Goal: Use online tool/utility: Use online tool/utility

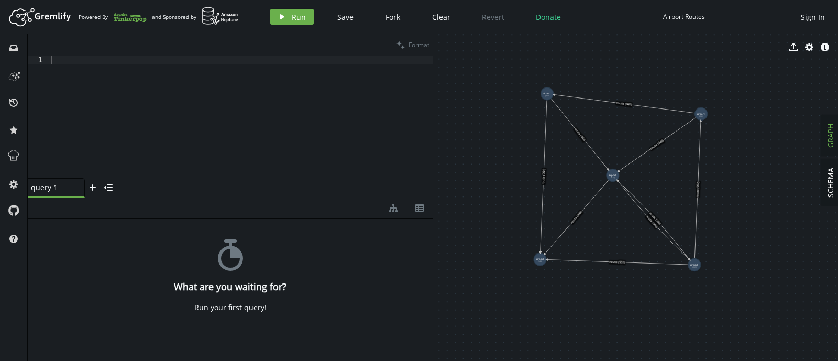
drag, startPoint x: 652, startPoint y: 199, endPoint x: 631, endPoint y: 132, distance: 69.9
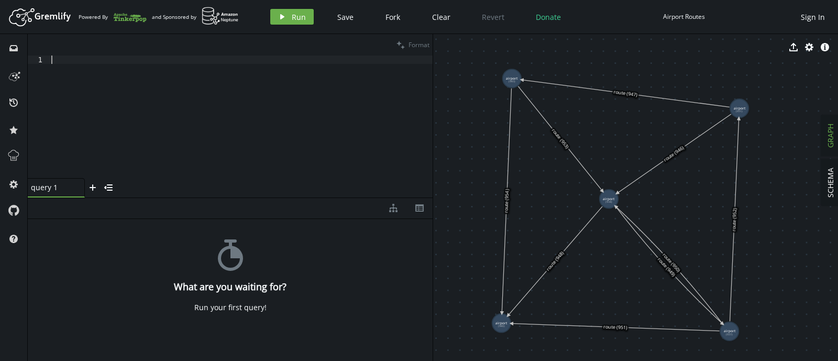
click at [162, 68] on div at bounding box center [241, 125] width 384 height 139
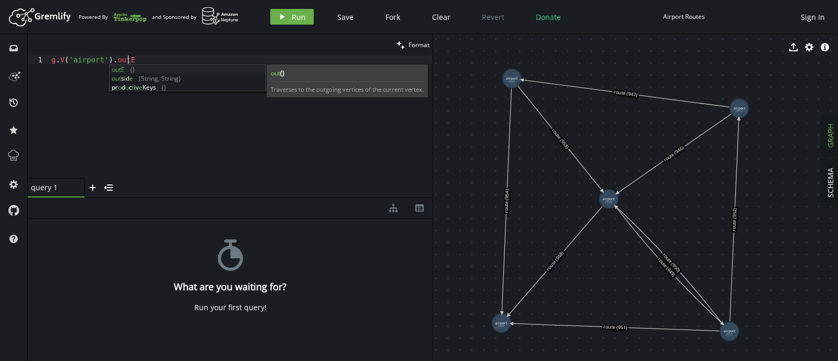
scroll to position [0, 80]
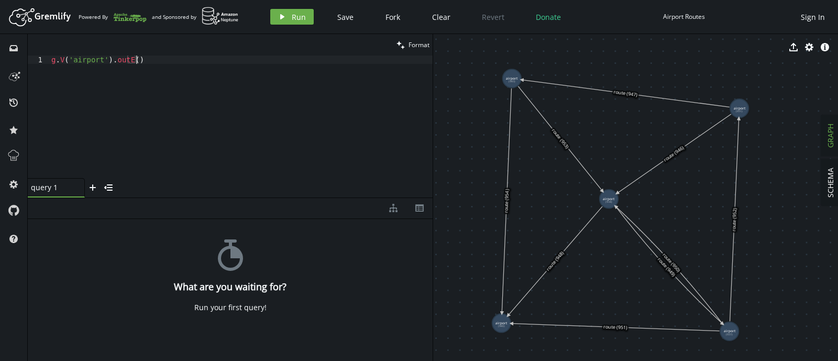
click at [110, 64] on div "g . V ( 'airport' ) . outE ( )" at bounding box center [241, 125] width 384 height 139
click at [110, 62] on div "g . V ( 'airport' ) . outE ( )" at bounding box center [241, 125] width 384 height 139
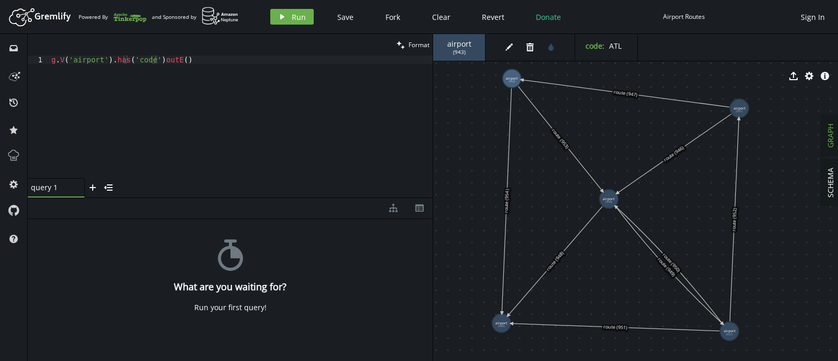
click at [152, 60] on div "g . V ( 'airport' ) . has ( 'code' ) outE ( )" at bounding box center [241, 125] width 384 height 139
click at [280, 18] on icon "button" at bounding box center [282, 16] width 4 height 5
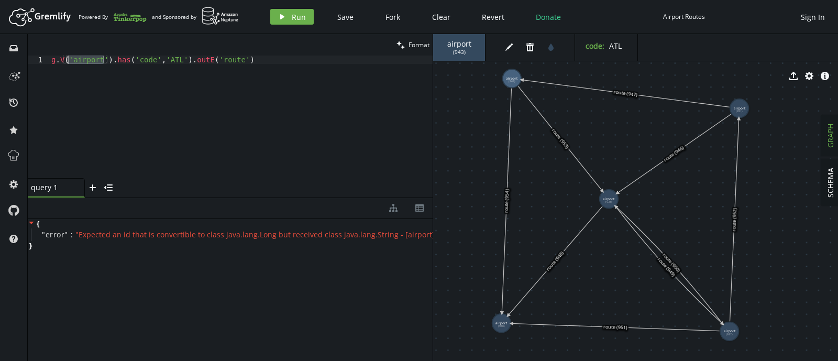
drag, startPoint x: 104, startPoint y: 62, endPoint x: 68, endPoint y: 58, distance: 36.5
click at [68, 58] on div "g . V ( 'airport' ) . has ( 'code' , 'ATL' ) . [GEOGRAPHIC_DATA] ( 'route' )" at bounding box center [241, 125] width 384 height 139
click at [506, 73] on div "export cog info-sign" at bounding box center [635, 76] width 405 height 26
click at [508, 75] on div "export cog info-sign" at bounding box center [635, 76] width 405 height 26
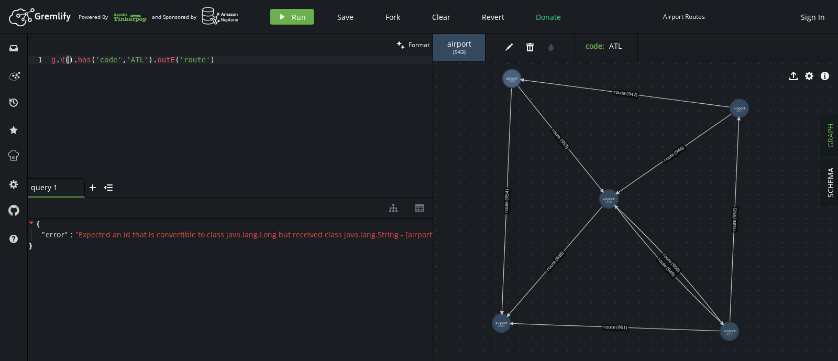
click at [68, 59] on div "g . V ( ) . has ( 'code' , 'ATL' ) . [GEOGRAPHIC_DATA] ( 'route' )" at bounding box center [241, 125] width 384 height 139
click at [279, 16] on icon "play" at bounding box center [282, 17] width 8 height 8
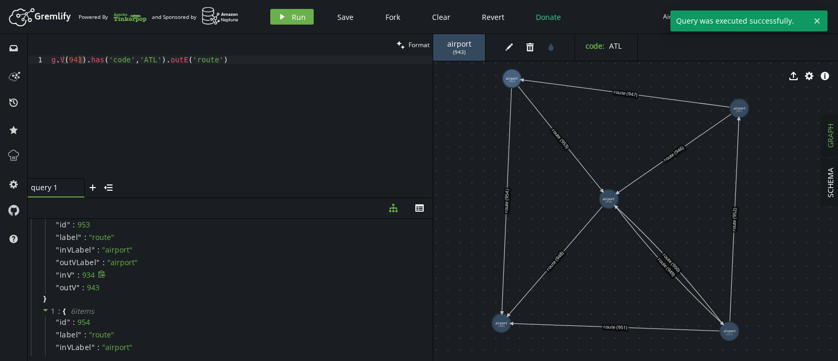
scroll to position [0, 0]
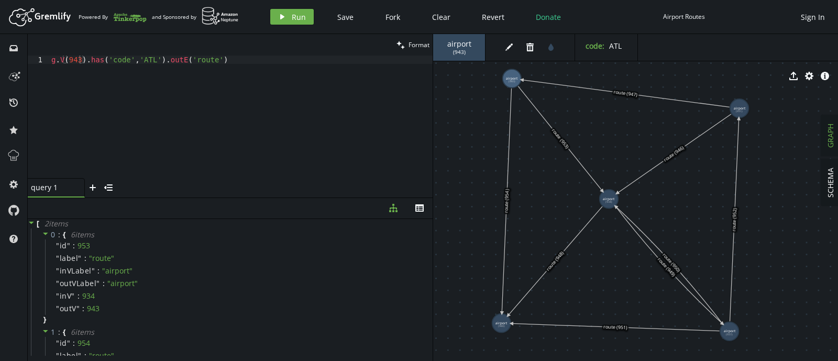
click at [517, 74] on div "export cog info-sign" at bounding box center [635, 76] width 405 height 26
click at [216, 61] on div "g . V ( 943 ) . has ( 'code' , 'ATL' ) . [GEOGRAPHIC_DATA] ( 'route' )" at bounding box center [241, 125] width 384 height 139
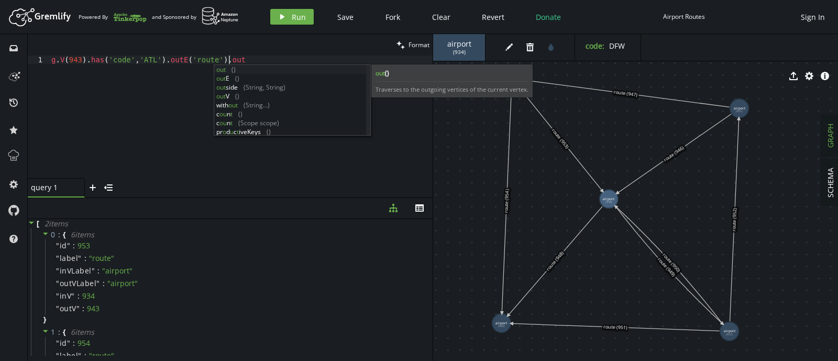
scroll to position [0, 181]
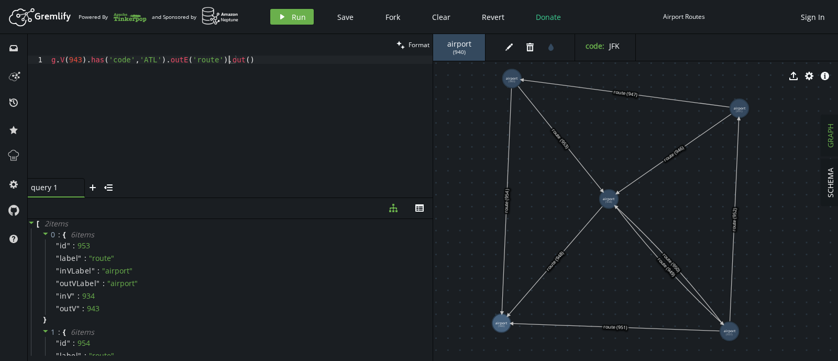
click at [228, 60] on div "g . V ( 943 ) . has ( 'code' , 'ATL' ) . [GEOGRAPHIC_DATA] ( 'route' ) . out ( )" at bounding box center [241, 125] width 384 height 139
click at [232, 61] on div "g . V ( 943 ) . has ( 'code' , 'ATL' ) . [GEOGRAPHIC_DATA] ( 'route' ) . out ( )" at bounding box center [241, 125] width 384 height 139
click at [301, 14] on span "Run" at bounding box center [299, 17] width 14 height 10
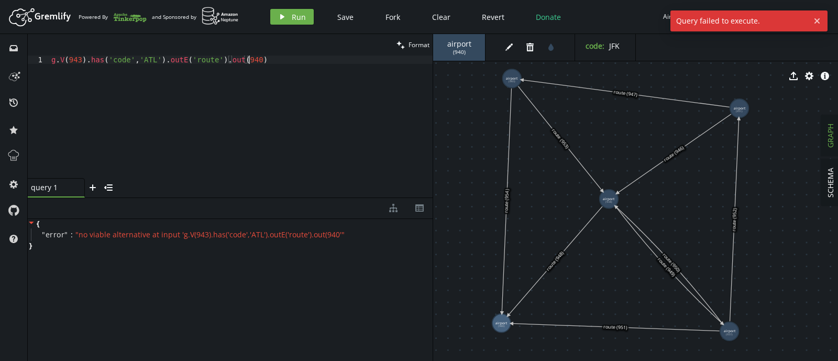
click at [248, 61] on div "g . V ( 943 ) . has ( 'code' , 'ATL' ) . [GEOGRAPHIC_DATA] ( 'route' ) . out ( …" at bounding box center [241, 125] width 384 height 139
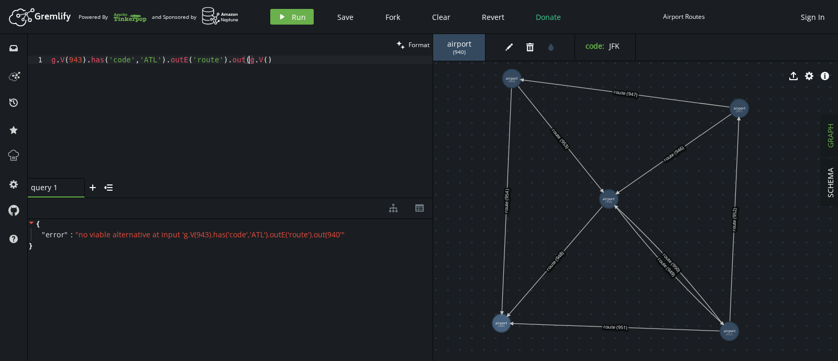
scroll to position [0, 201]
click at [259, 61] on div "g . V ( 943 ) . has ( 'code' , 'ATL' ) . [GEOGRAPHIC_DATA] ( 'route' ) . out ( …" at bounding box center [241, 125] width 384 height 139
click at [284, 16] on icon "play" at bounding box center [282, 17] width 8 height 8
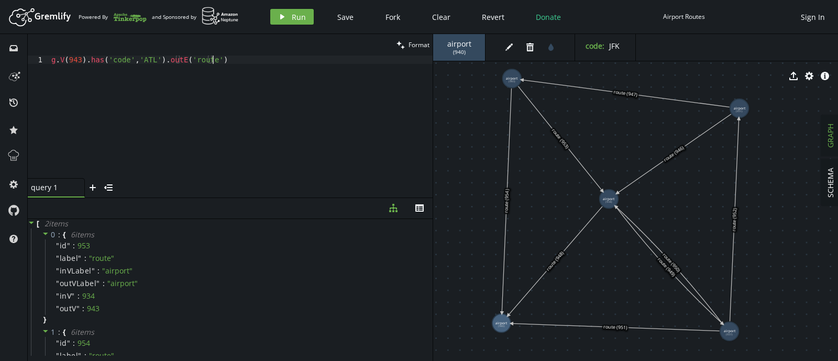
click at [212, 63] on div "g . V ( 943 ) . has ( 'code' , 'ATL' ) . [GEOGRAPHIC_DATA] ( 'route' )" at bounding box center [241, 125] width 384 height 139
click at [289, 24] on button "play Run" at bounding box center [291, 17] width 43 height 16
click at [272, 64] on div "g . V ( 943 ) . has ( 'code' , 'ATL' ) . [GEOGRAPHIC_DATA] ( 'route' ) . hasId …" at bounding box center [241, 125] width 384 height 139
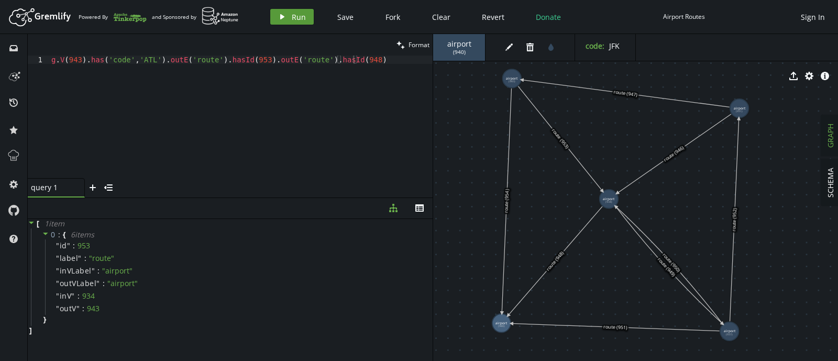
click at [297, 17] on span "Run" at bounding box center [299, 17] width 14 height 10
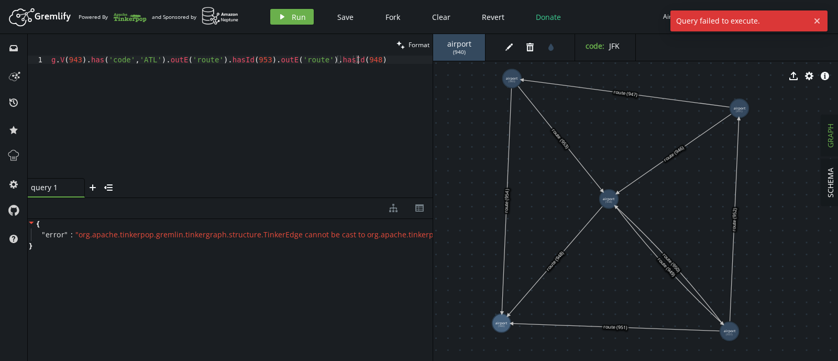
click at [386, 72] on div "g . V ( 943 ) . has ( 'code' , 'ATL' ) . [GEOGRAPHIC_DATA] ( 'route' ) . hasId …" at bounding box center [241, 125] width 384 height 139
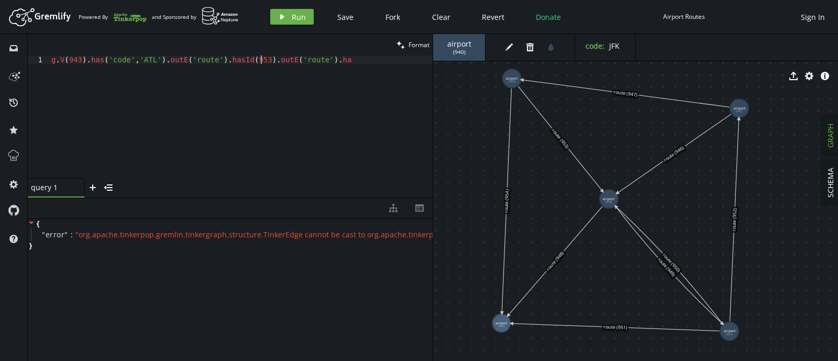
click at [259, 63] on div "g . V ( 943 ) . has ( 'code' , 'ATL' ) . [GEOGRAPHIC_DATA] ( 'route' ) . hasId …" at bounding box center [241, 125] width 384 height 139
click at [362, 60] on div "g . V ( 943 ) . has ( 'code' , 'ATL' ) . [GEOGRAPHIC_DATA] ( 'route' ) . hasId …" at bounding box center [241, 125] width 384 height 139
click at [292, 20] on span "Run" at bounding box center [299, 17] width 14 height 10
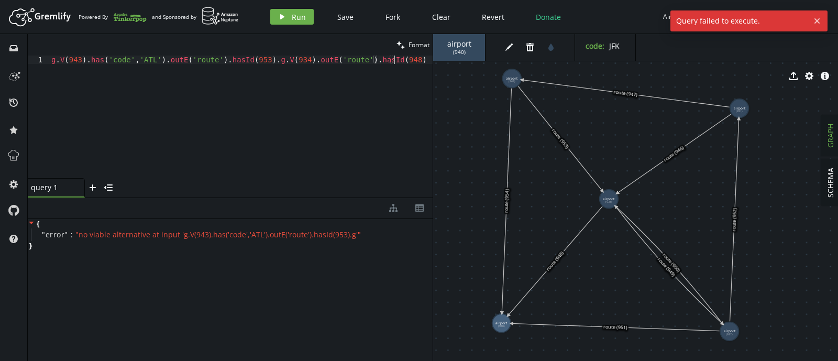
click at [274, 64] on div "g . V ( 943 ) . has ( 'code' , 'ATL' ) . [GEOGRAPHIC_DATA] ( 'route' ) . hasId …" at bounding box center [241, 125] width 384 height 139
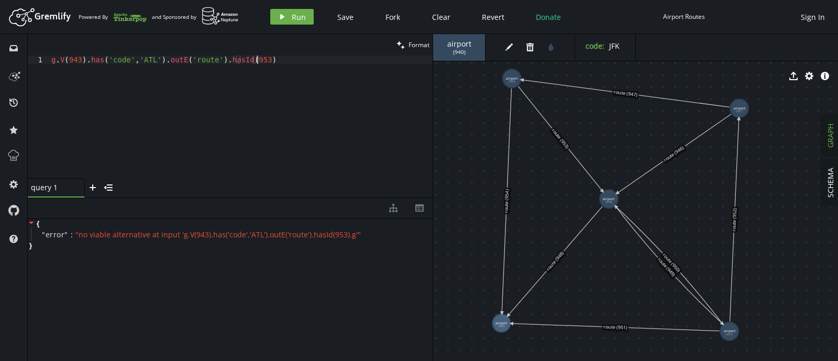
scroll to position [0, 205]
click at [282, 22] on button "play Run" at bounding box center [291, 17] width 43 height 16
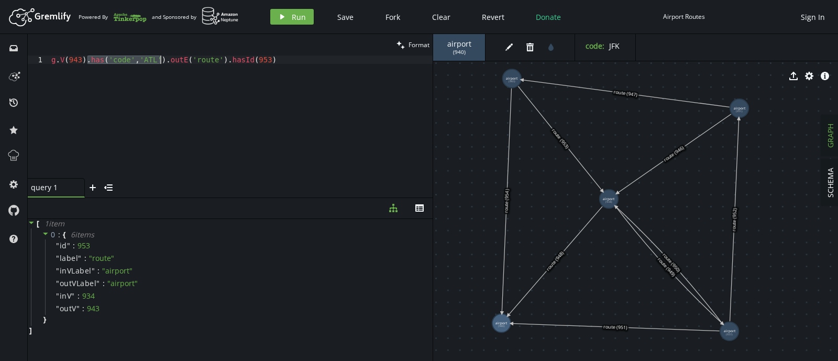
drag, startPoint x: 86, startPoint y: 60, endPoint x: 159, endPoint y: 61, distance: 72.3
click at [159, 61] on div "g . V ( 943 ) . has ( 'code' , 'ATL' ) . [GEOGRAPHIC_DATA] ( 'route' ) . hasId …" at bounding box center [241, 125] width 384 height 139
type textarea "g.V(943).outE('route').hasId(953)"
click at [273, 18] on button "play Run" at bounding box center [291, 17] width 43 height 16
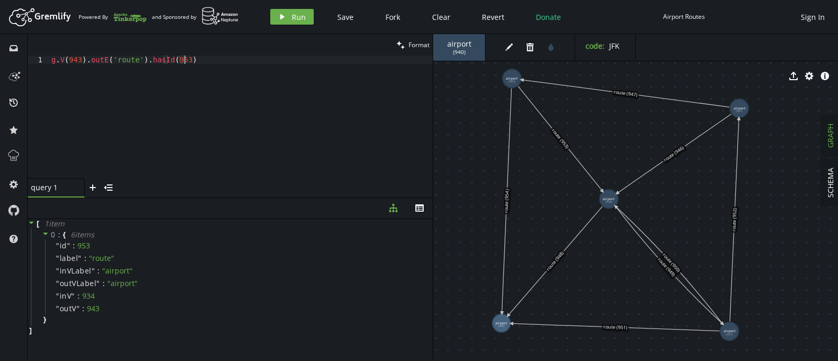
click at [204, 61] on div "g . V ( 943 ) . [GEOGRAPHIC_DATA] ( 'route' ) . hasId ( 953 )" at bounding box center [241, 125] width 384 height 139
